Goal: Task Accomplishment & Management: Use online tool/utility

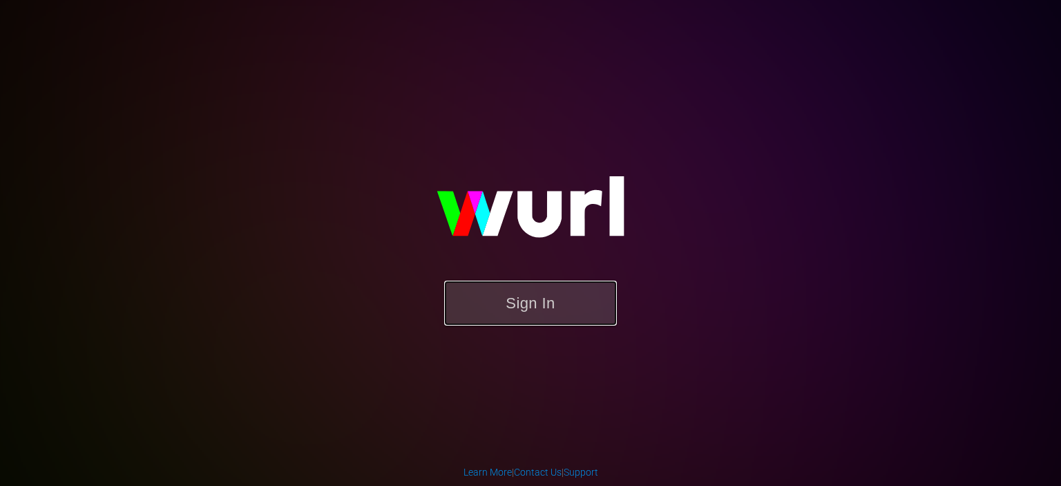
click at [517, 302] on button "Sign In" at bounding box center [530, 302] width 173 height 45
click at [514, 300] on button "Sign In" at bounding box center [530, 302] width 173 height 45
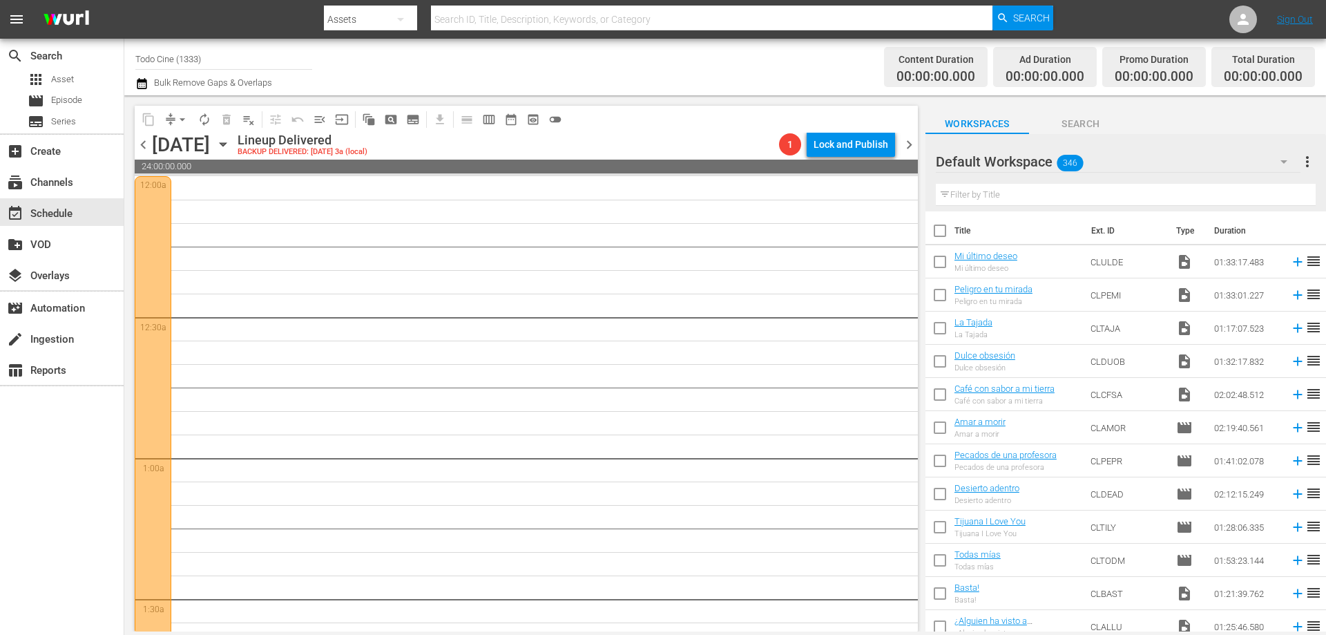
click at [231, 142] on icon "button" at bounding box center [222, 144] width 15 height 15
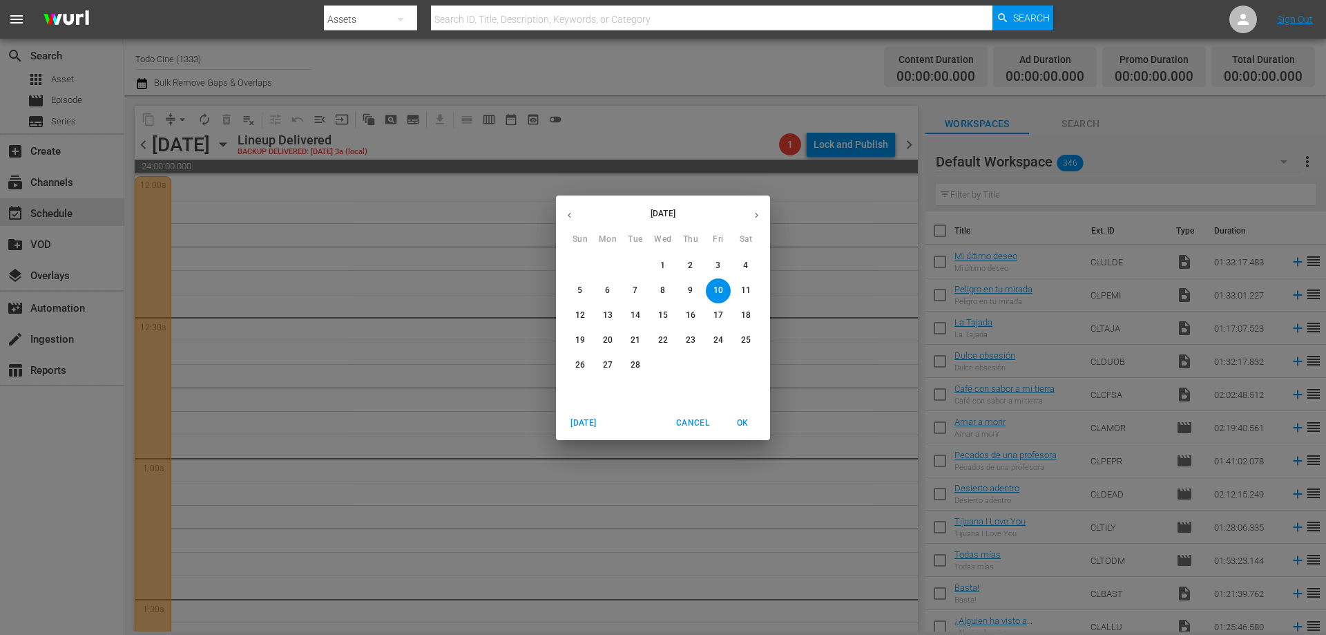
click at [578, 414] on button "[DATE]" at bounding box center [584, 423] width 44 height 23
click at [743, 422] on span "OK" at bounding box center [742, 423] width 33 height 15
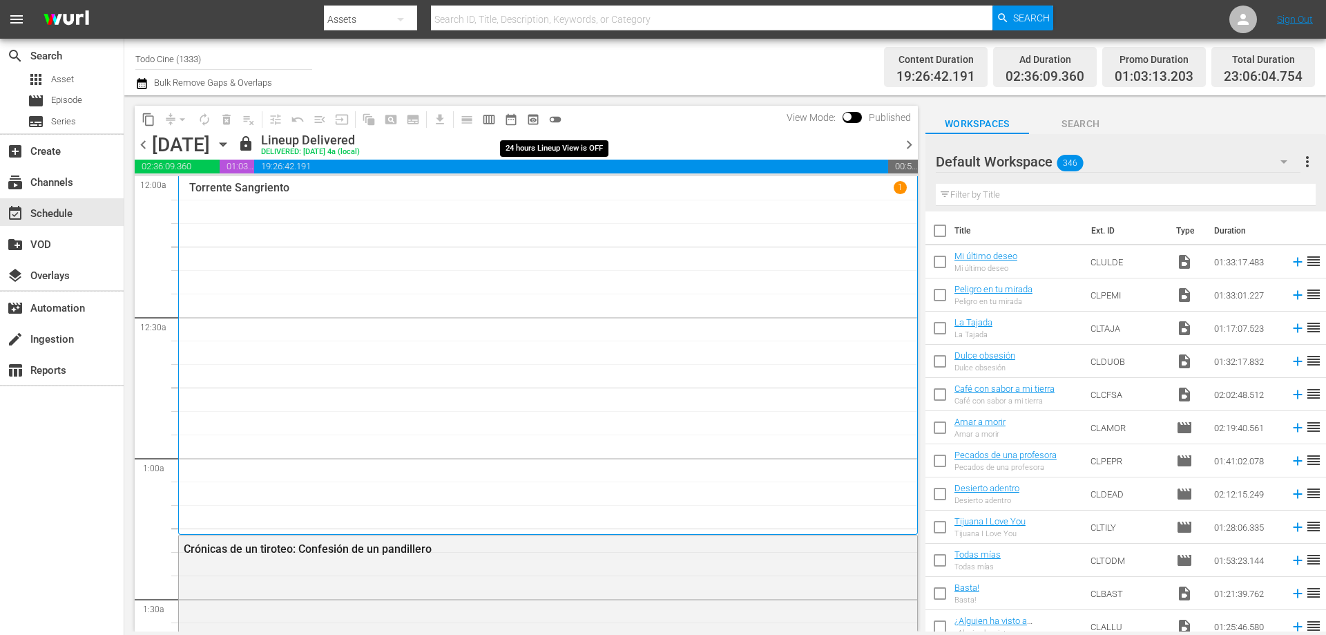
click at [558, 121] on span "toggle_off" at bounding box center [555, 120] width 14 height 14
